Goal: Book appointment/travel/reservation

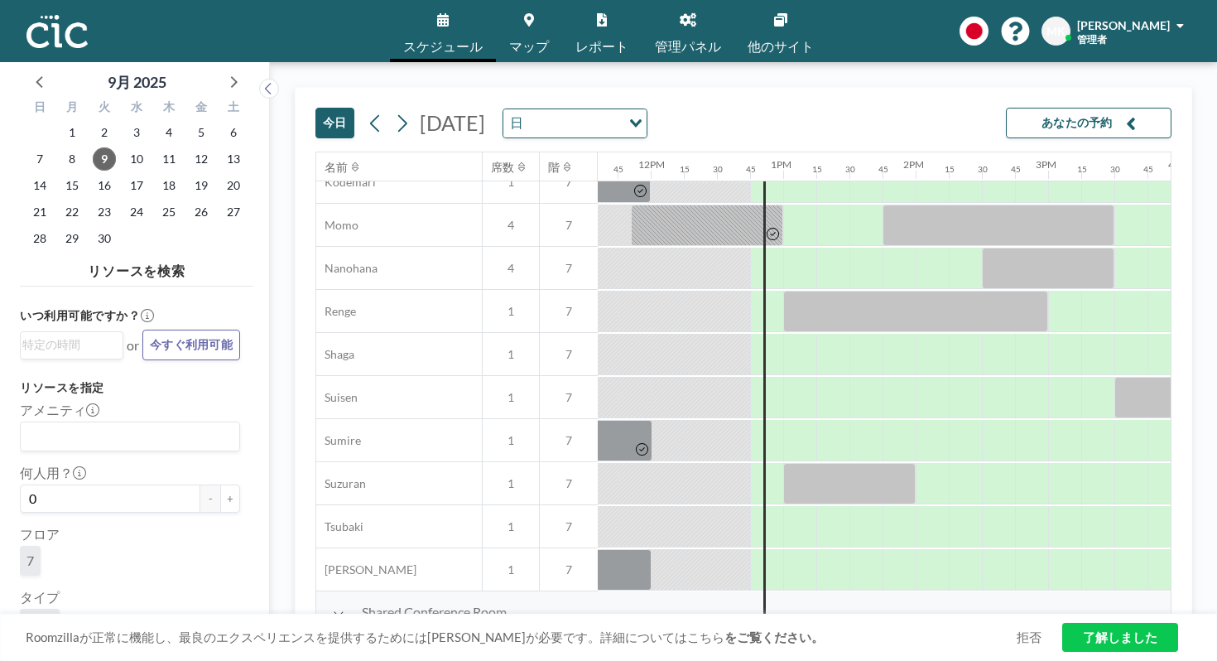
scroll to position [794, 1542]
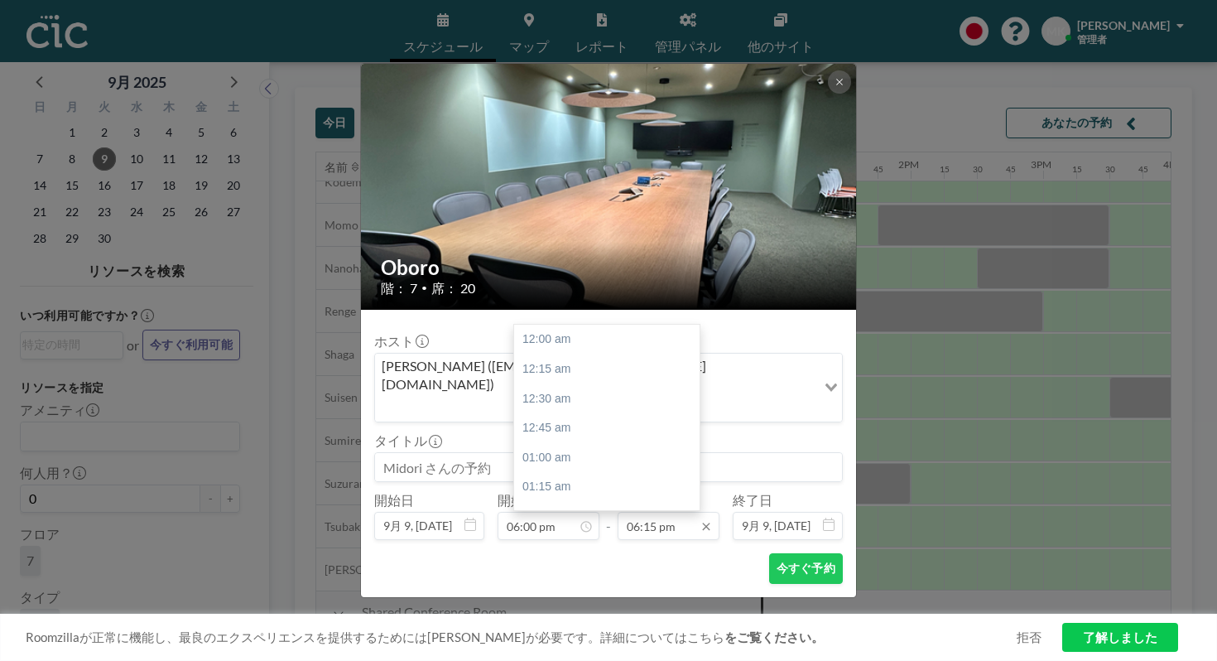
scroll to position [1929, 0]
click at [636, 636] on div "07:00 pm" at bounding box center [606, 651] width 185 height 30
type input "07:00 pm"
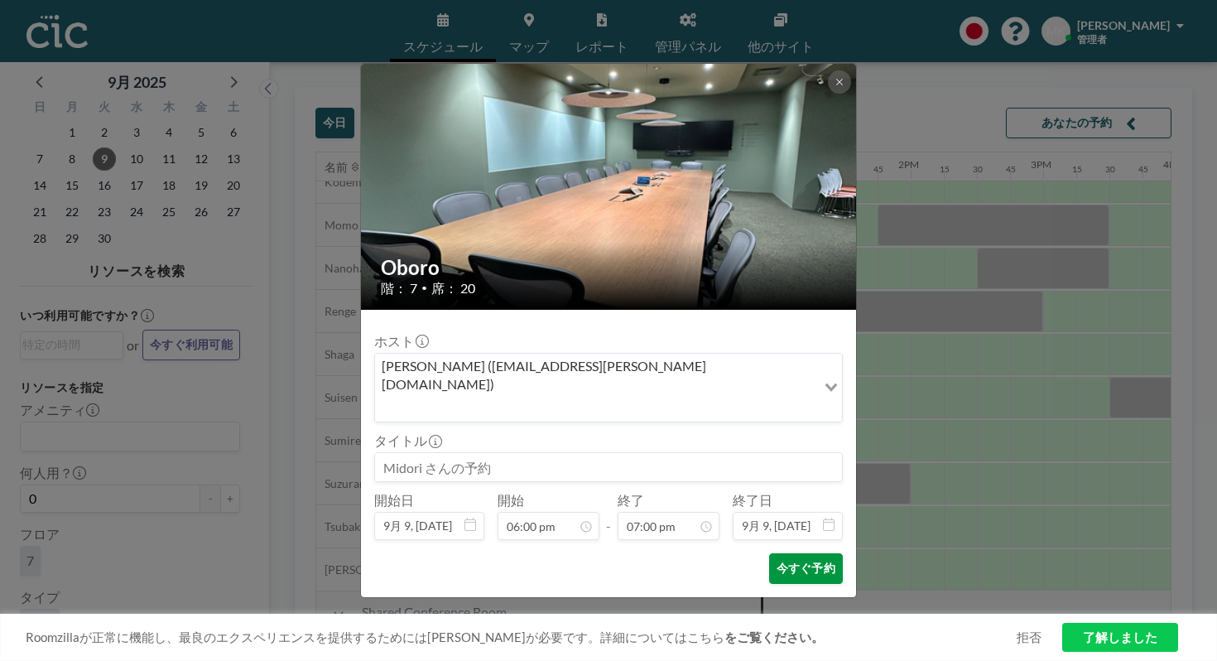
click at [769, 553] on button "今すぐ予約" at bounding box center [806, 568] width 74 height 31
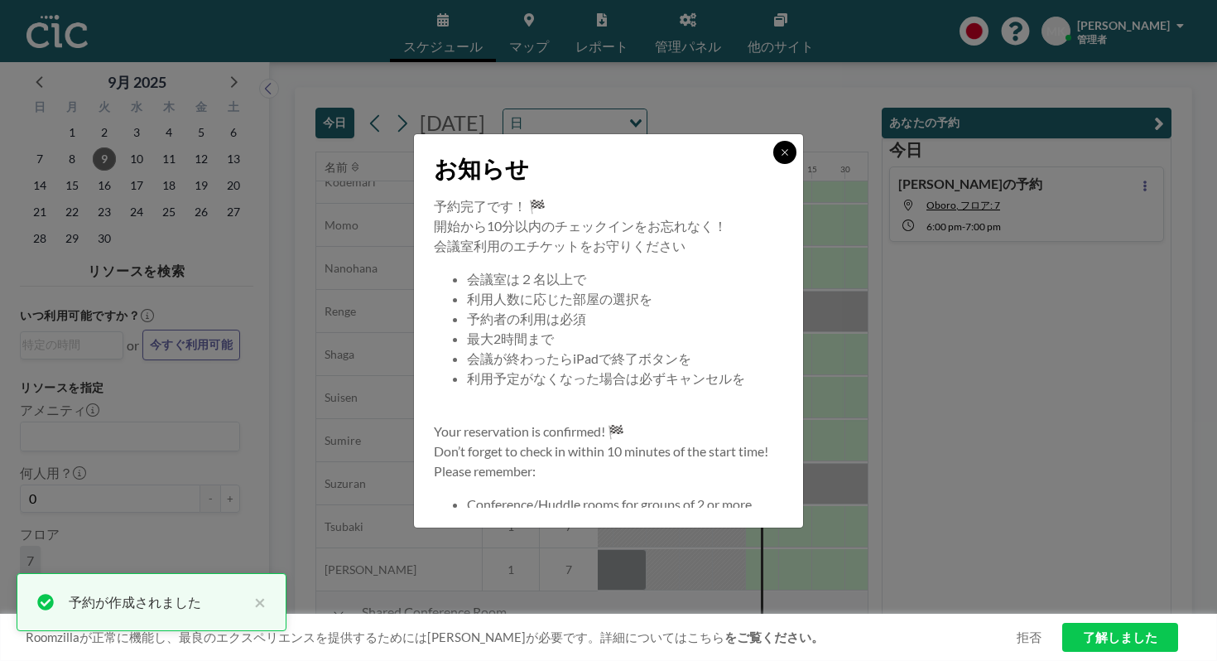
click at [780, 157] on icon at bounding box center [785, 152] width 10 height 10
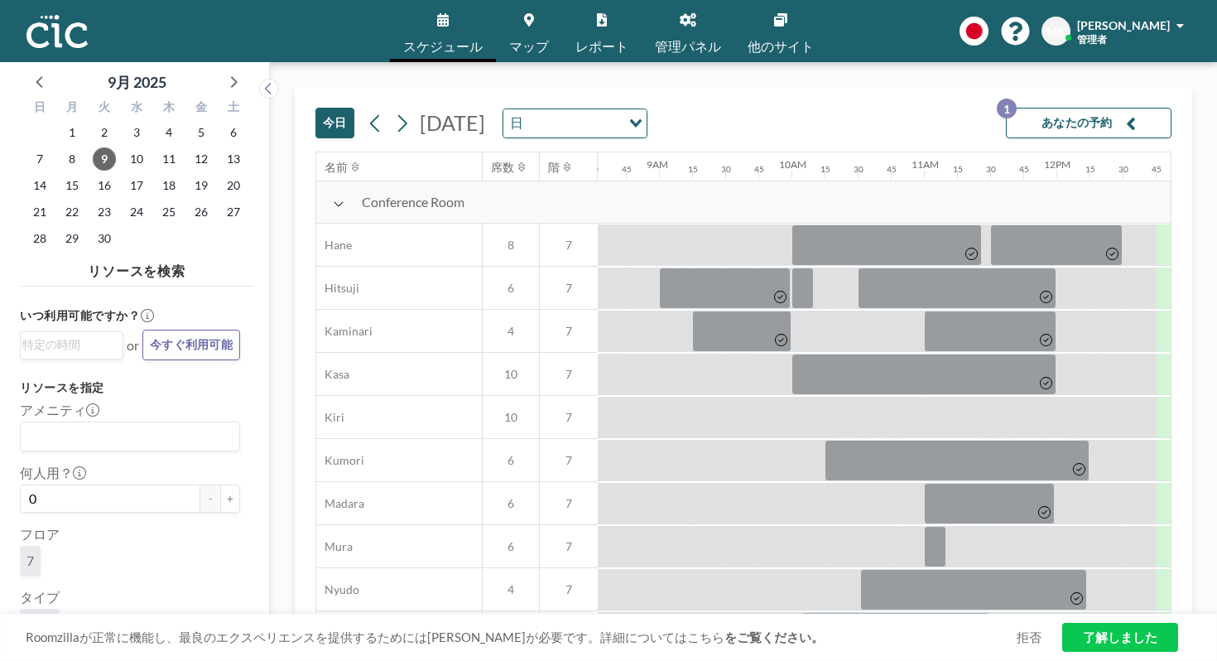
scroll to position [0, 1139]
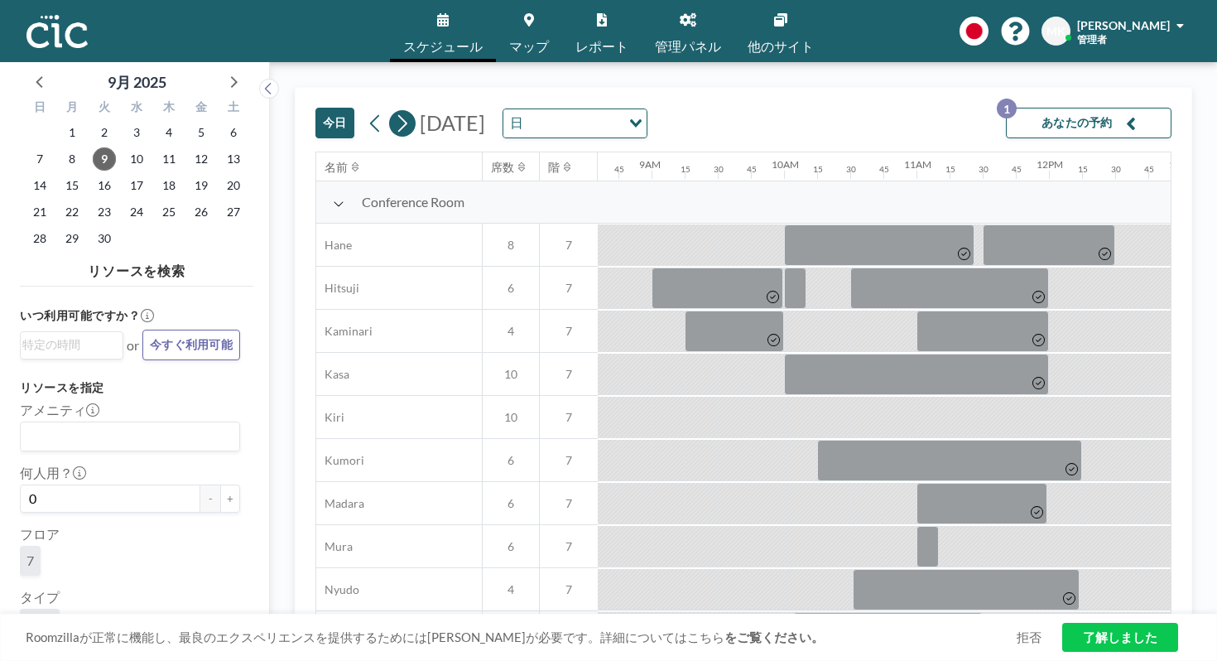
click at [394, 111] on icon at bounding box center [402, 123] width 16 height 25
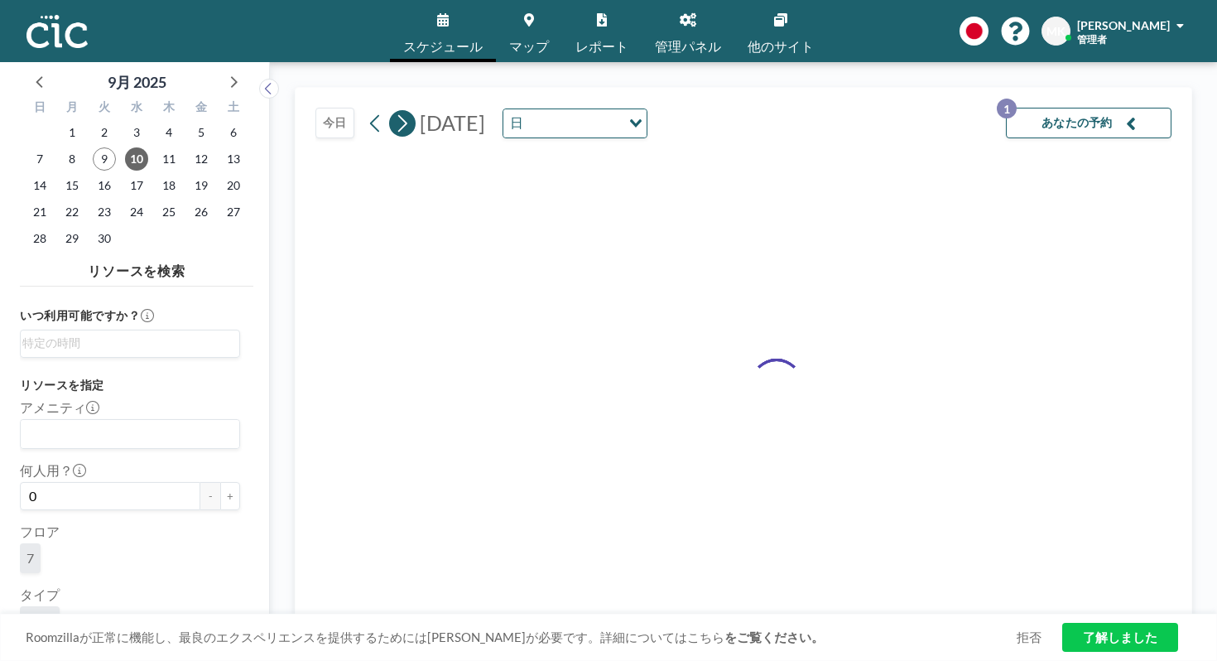
click at [394, 111] on icon at bounding box center [402, 123] width 16 height 25
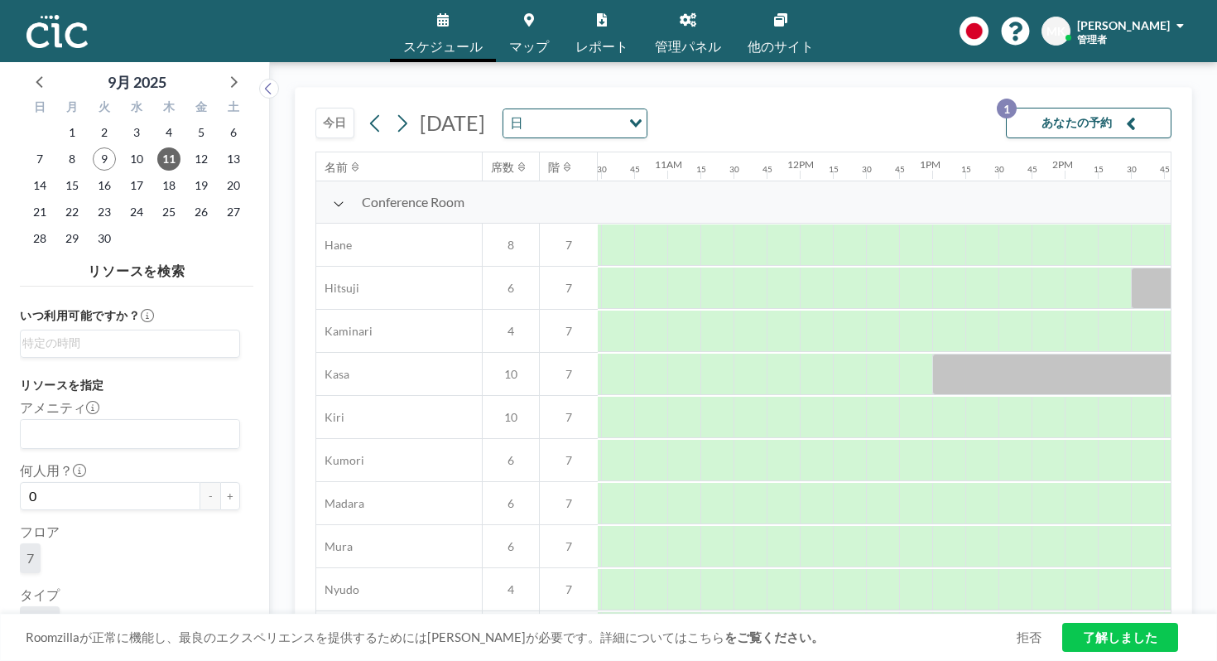
scroll to position [794, 1388]
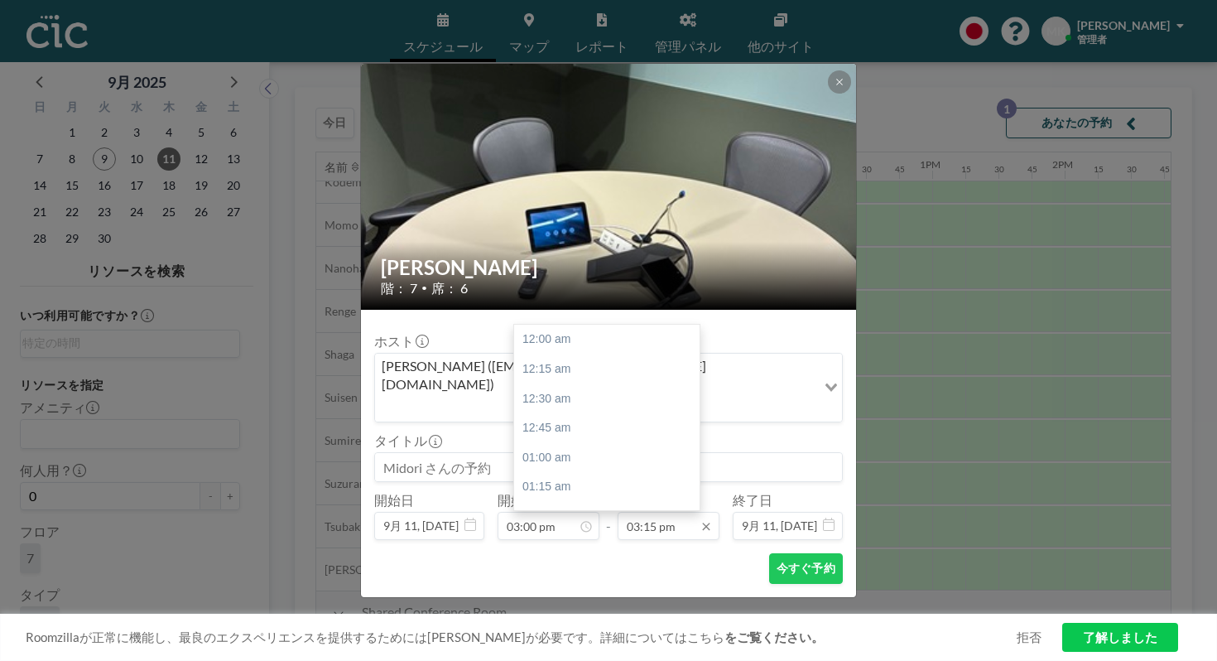
scroll to position [1612, 0]
click at [659, 512] on input "03:15 pm" at bounding box center [669, 526] width 102 height 28
click at [629, 599] on div "04:00 pm" at bounding box center [606, 614] width 185 height 30
type input "04:00 pm"
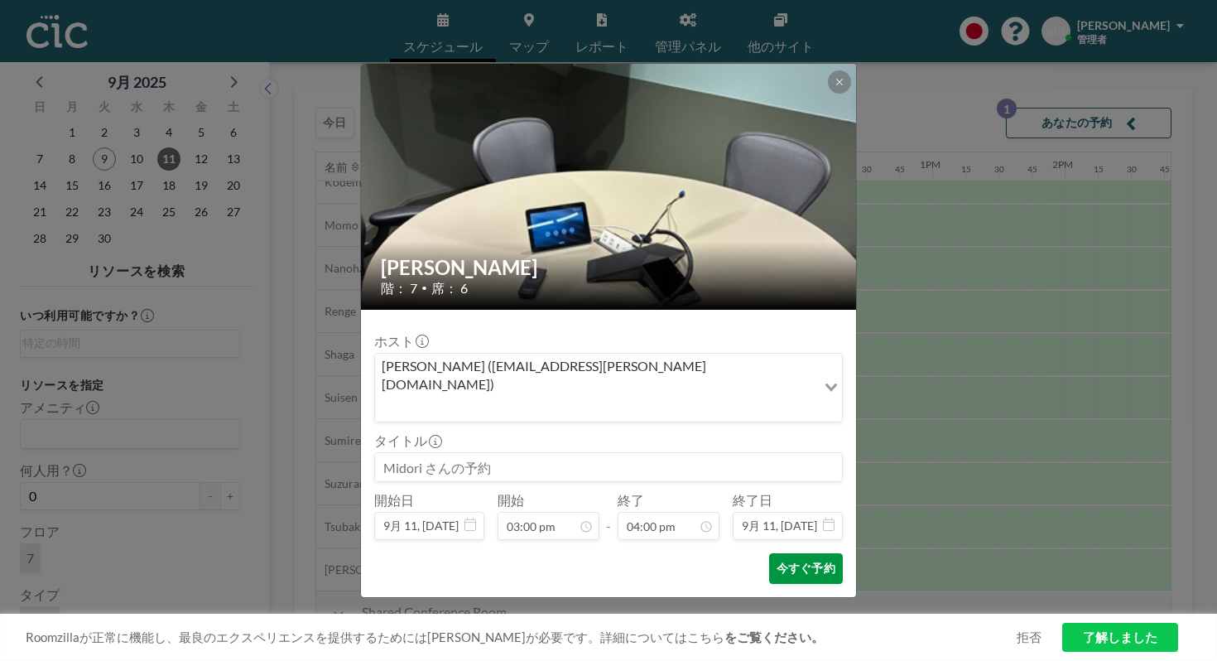
click at [781, 553] on button "今すぐ予約" at bounding box center [806, 568] width 74 height 31
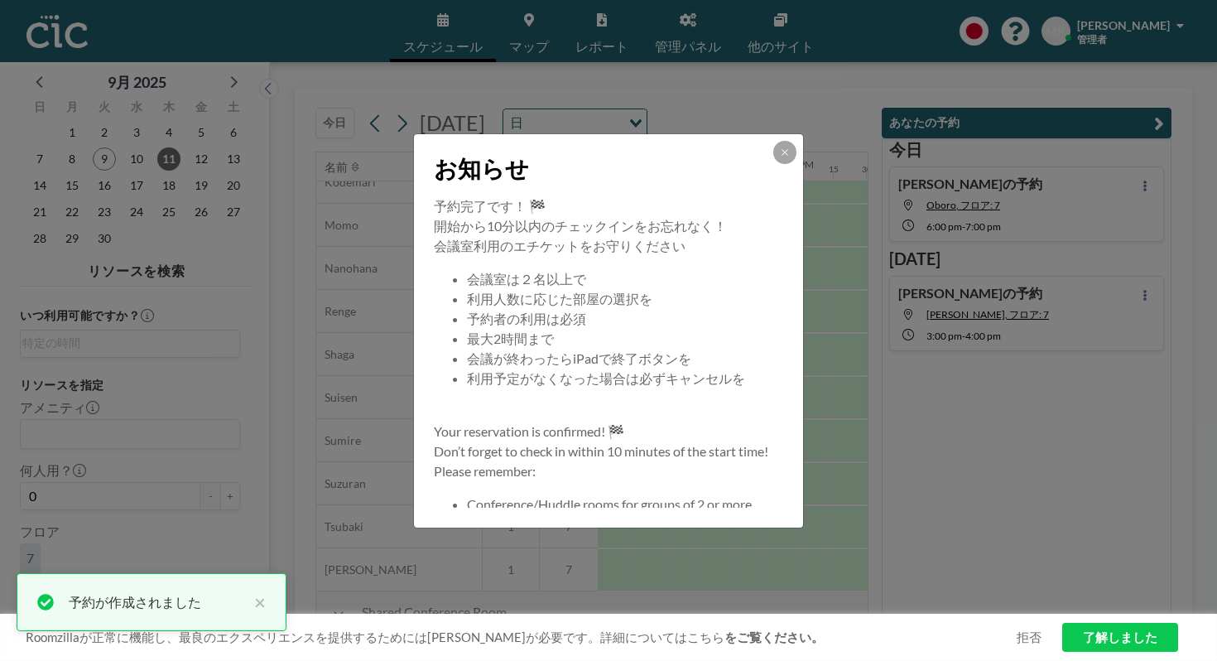
click at [773, 164] on button at bounding box center [784, 152] width 23 height 23
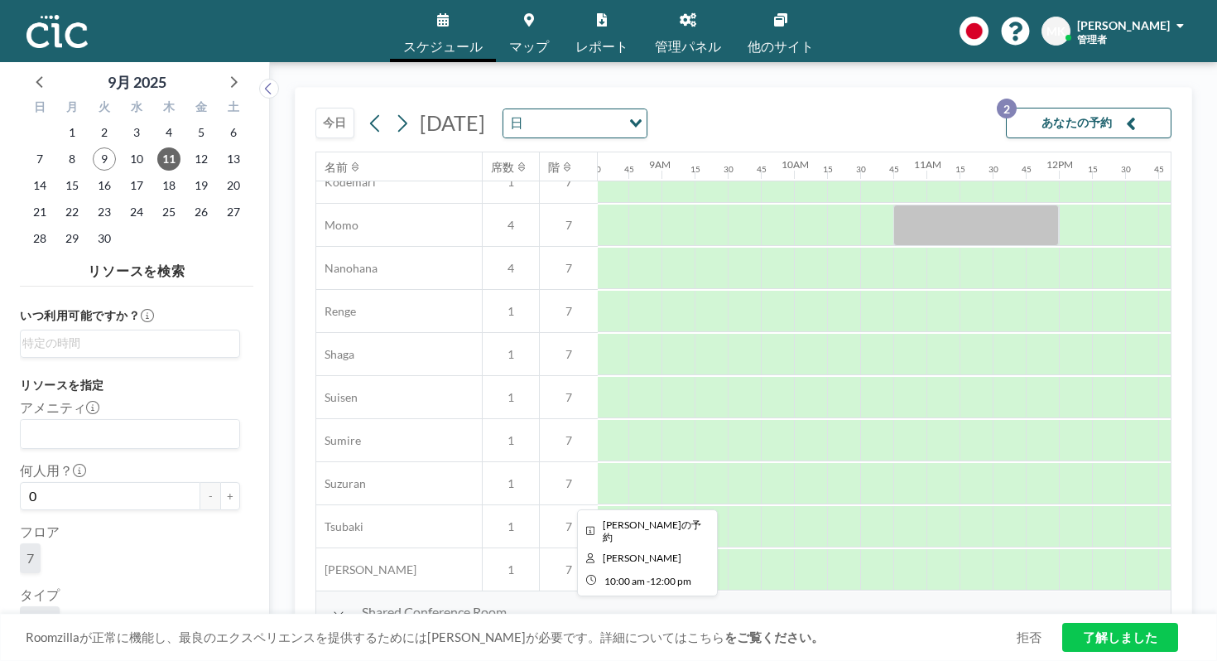
scroll to position [794, 1109]
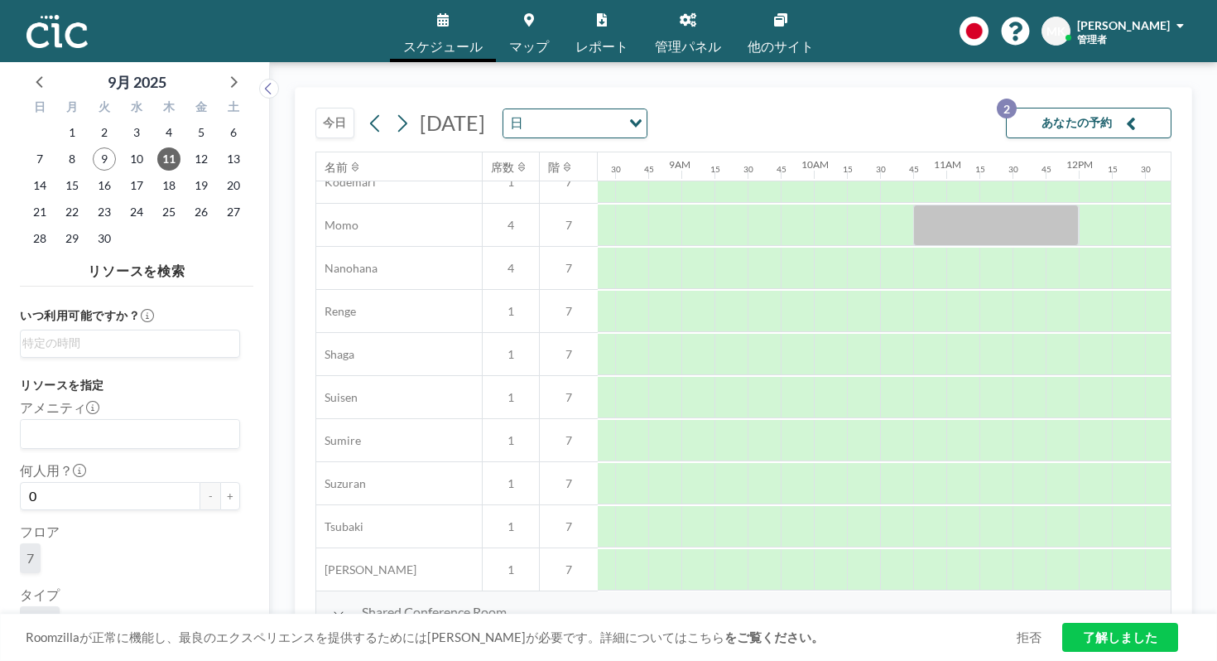
click at [315, 108] on button "今日" at bounding box center [334, 123] width 39 height 31
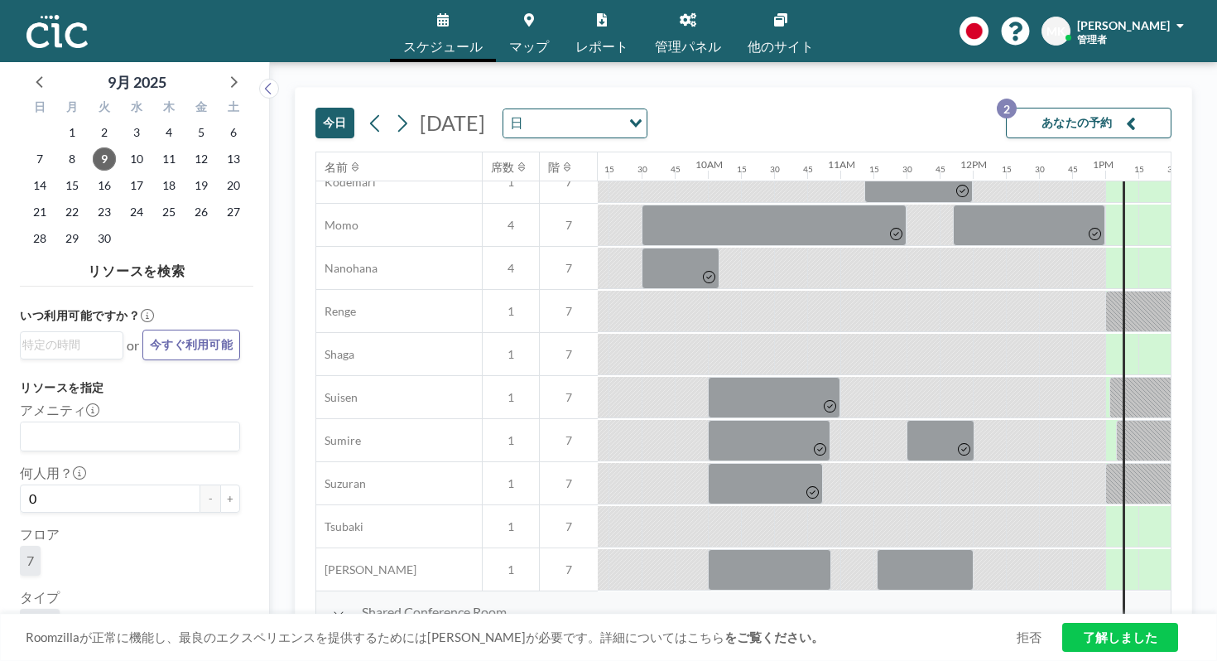
scroll to position [794, 1234]
